Goal: Task Accomplishment & Management: Manage account settings

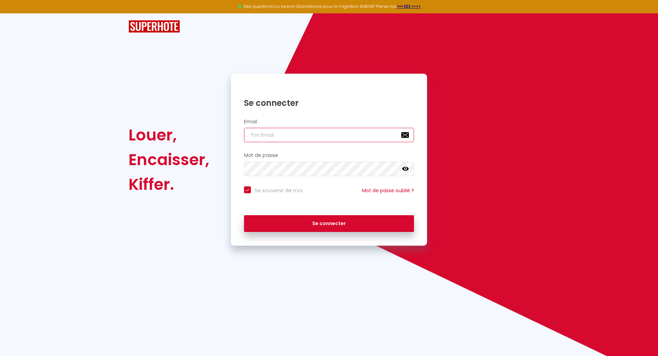
click at [285, 140] on input "email" at bounding box center [329, 135] width 170 height 14
type input "j"
checkbox input "true"
type input "jb"
checkbox input "true"
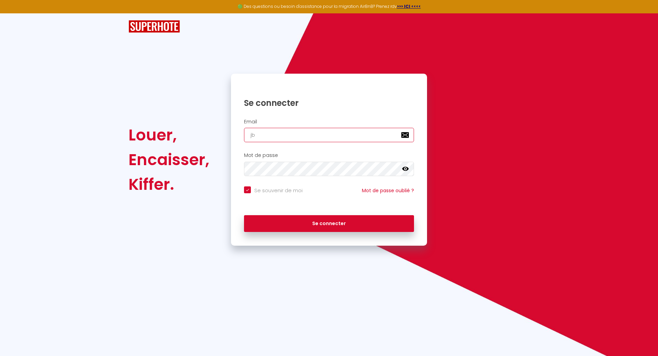
type input "jbi"
checkbox input "true"
type input "jbig"
checkbox input "true"
type input "jbigh"
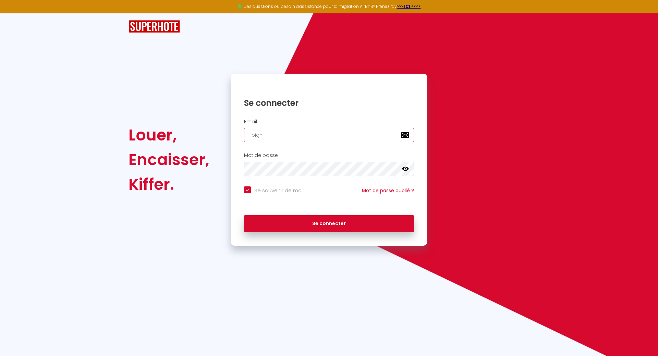
checkbox input "true"
type input "jbighe"
checkbox input "true"
type input "jbighet"
checkbox input "true"
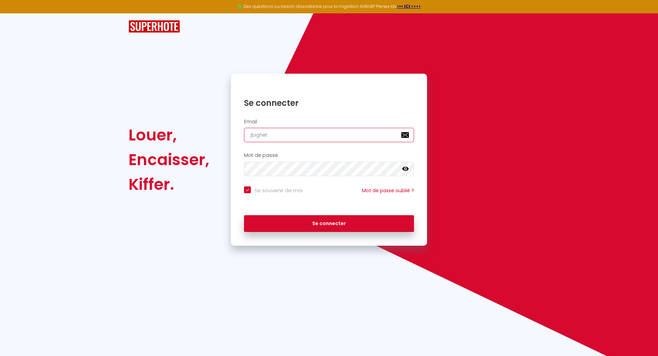
type input "jbighett"
checkbox input "true"
type input "jbighetti"
checkbox input "true"
type input "jbighetti@"
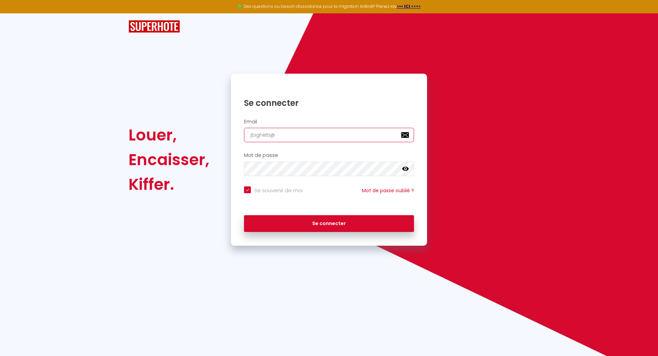
checkbox input "true"
type input "jbighetti@g"
checkbox input "true"
type input "jbighetti@gm"
checkbox input "true"
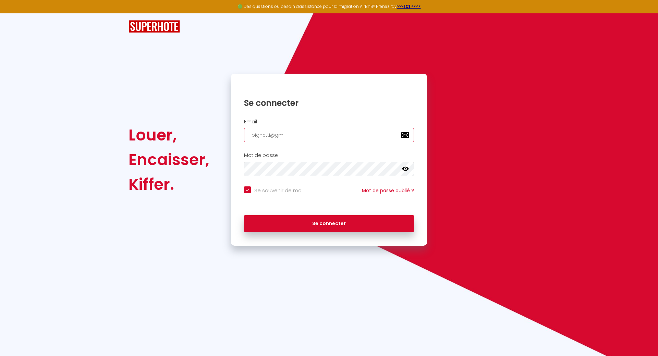
type input "jbighetti@gma"
checkbox input "true"
type input "jbighetti@gmai"
checkbox input "true"
type input "[EMAIL_ADDRESS]"
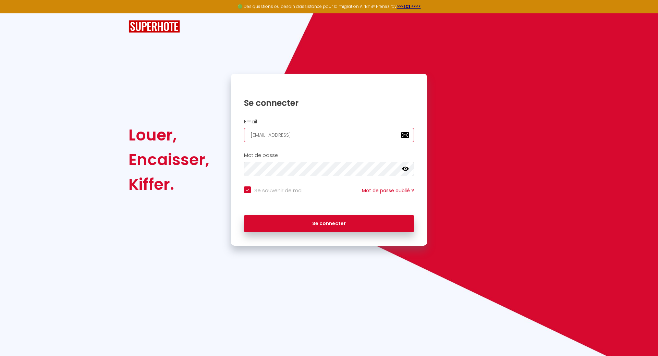
checkbox input "true"
type input "[EMAIL_ADDRESS]."
checkbox input "true"
type input "jbighetti@gmail.c"
checkbox input "true"
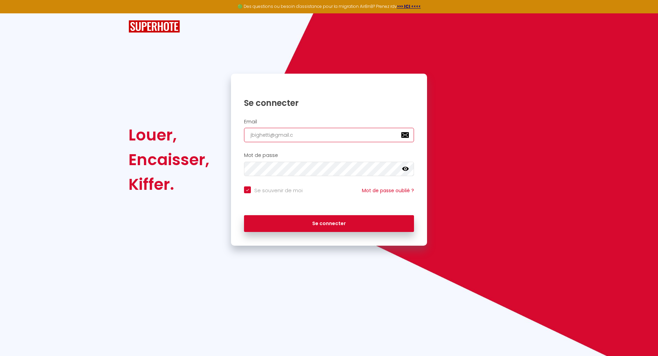
type input "[EMAIL_ADDRESS][DOMAIN_NAME]"
checkbox input "true"
type input "[EMAIL_ADDRESS][DOMAIN_NAME]"
checkbox input "true"
type input "[EMAIL_ADDRESS][DOMAIN_NAME]"
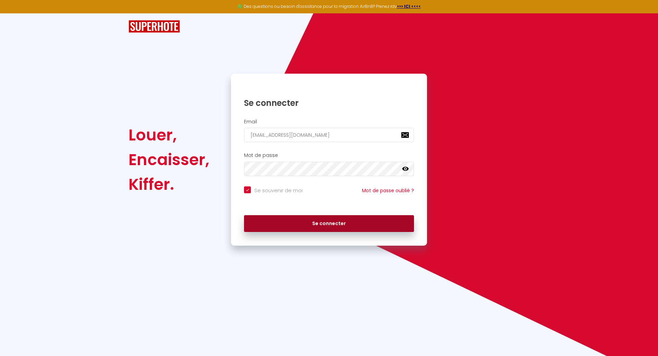
click at [324, 228] on button "Se connecter" at bounding box center [329, 223] width 170 height 17
checkbox input "true"
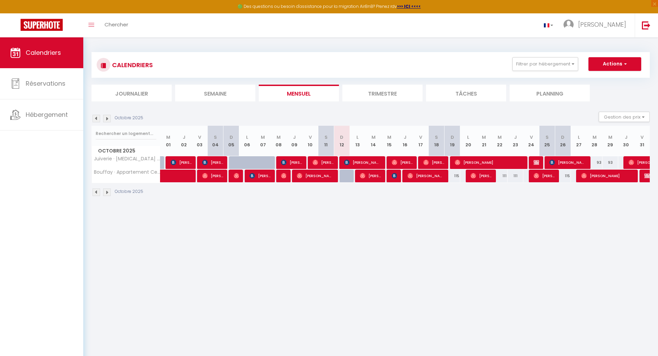
click at [368, 92] on li "Trimestre" at bounding box center [383, 93] width 80 height 17
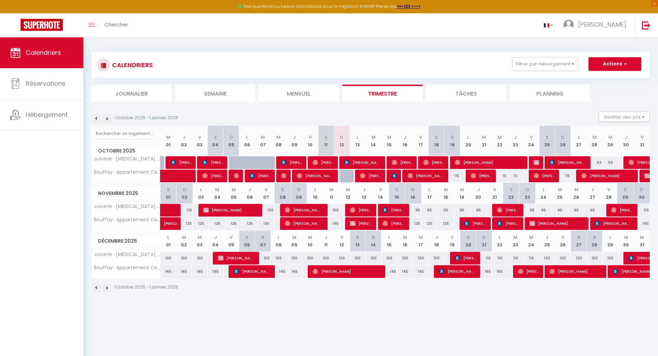
click at [189, 223] on div "125" at bounding box center [185, 223] width 16 height 13
type input "125"
type input "Dim 02 Novembre 2025"
type input "Lun 03 Novembre 2025"
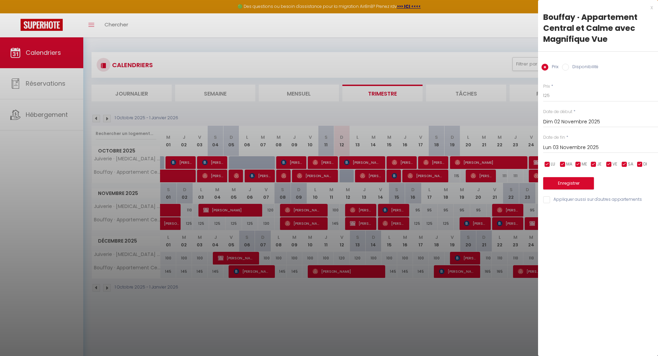
click at [651, 9] on div "x" at bounding box center [595, 7] width 115 height 8
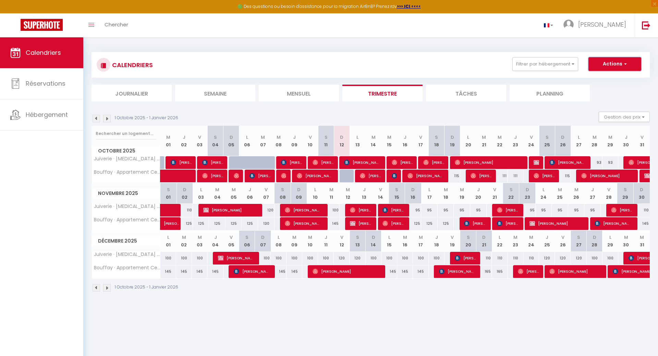
click at [633, 63] on button "Actions" at bounding box center [615, 64] width 53 height 14
click at [632, 116] on button "Gestion des prix" at bounding box center [624, 117] width 51 height 10
click at [188, 225] on div "125" at bounding box center [185, 223] width 16 height 13
type input "125"
type input "Dim 02 Novembre 2025"
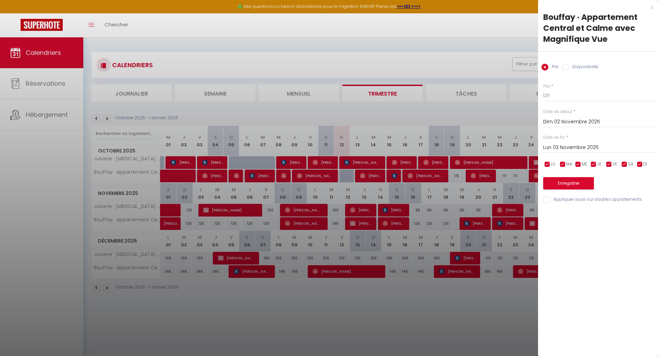
click at [567, 150] on input "Lun 03 Novembre 2025" at bounding box center [601, 147] width 115 height 9
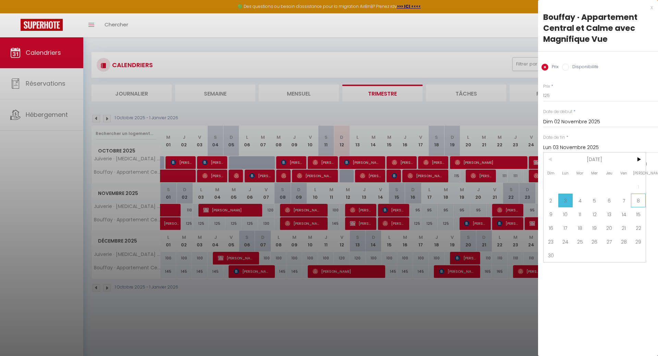
click at [635, 202] on span "8" at bounding box center [638, 201] width 15 height 14
type input "Sam 08 Novembre 2025"
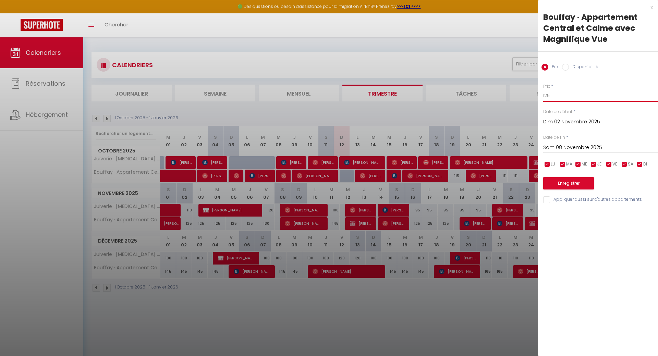
click at [557, 94] on input "125" at bounding box center [601, 96] width 115 height 12
type input "120"
click at [570, 183] on button "Enregistrer" at bounding box center [569, 183] width 51 height 12
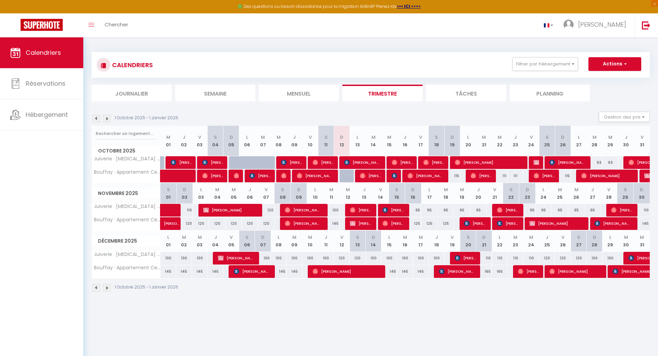
click at [417, 224] on div "125" at bounding box center [413, 223] width 16 height 13
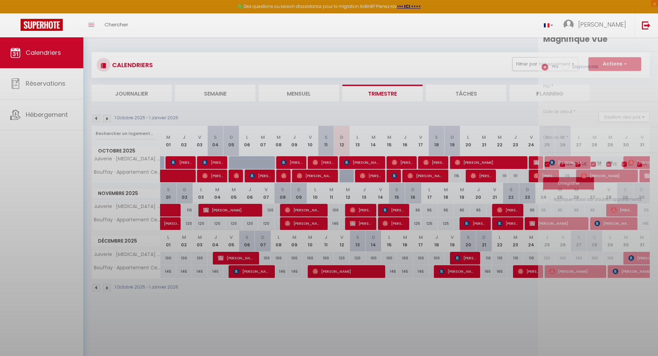
type input "125"
type input "Dim 16 Novembre 2025"
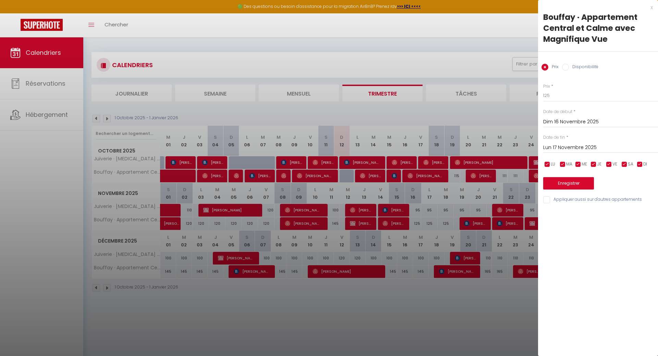
click at [572, 146] on input "Lun 17 Novembre 2025" at bounding box center [601, 147] width 115 height 9
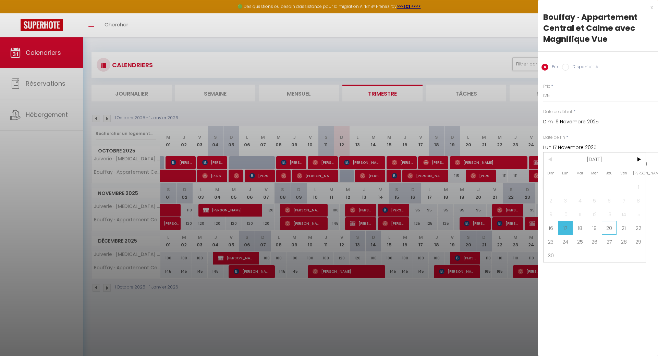
click at [608, 229] on span "20" at bounding box center [609, 228] width 15 height 14
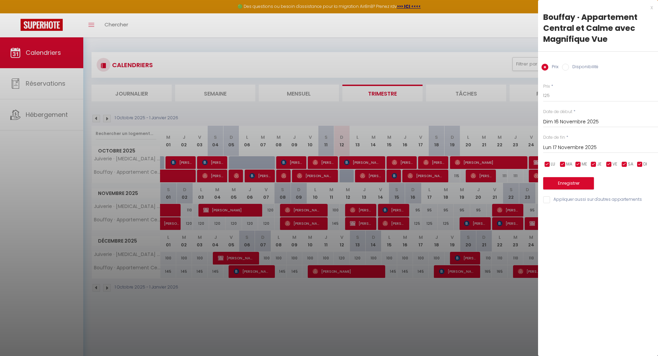
type input "Jeu 20 Novembre 2025"
click at [560, 96] on input "125" at bounding box center [601, 96] width 115 height 12
type input "123"
click at [572, 182] on button "Enregistrer" at bounding box center [569, 183] width 51 height 12
